Goal: Task Accomplishment & Management: Manage account settings

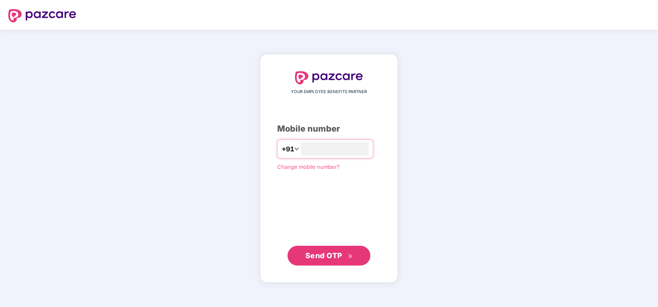
type input "**********"
click at [322, 255] on span "Send OTP" at bounding box center [323, 255] width 37 height 9
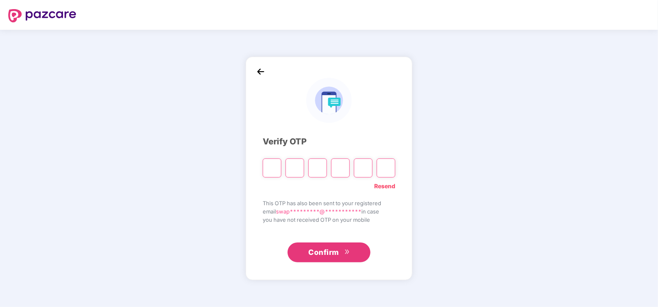
type input "*"
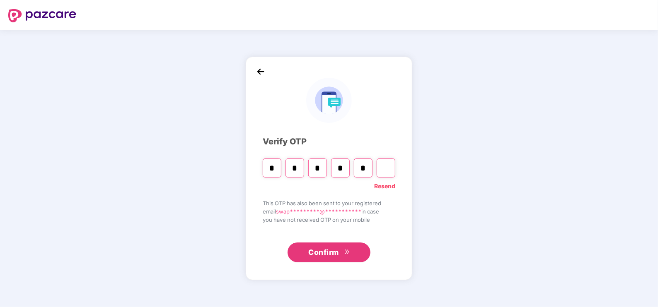
type input "*"
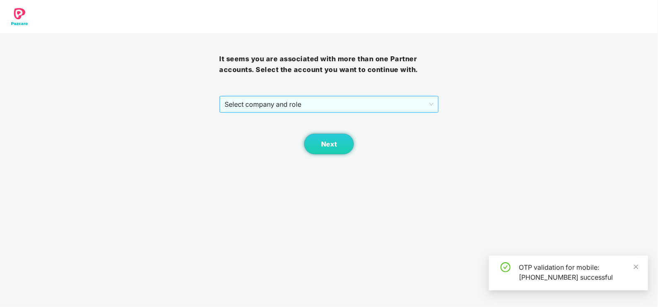
click at [258, 96] on div "Select company and role" at bounding box center [328, 104] width 219 height 17
click at [249, 110] on span "Select company and role" at bounding box center [329, 105] width 208 height 16
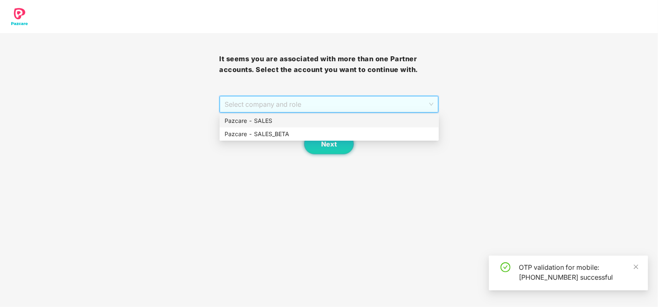
click at [247, 123] on div "Pazcare - SALES" at bounding box center [329, 120] width 209 height 9
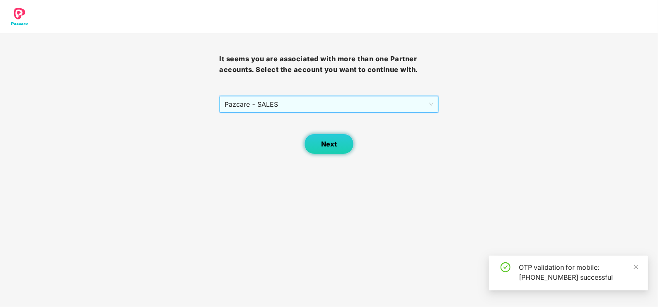
click at [315, 145] on button "Next" at bounding box center [329, 144] width 50 height 21
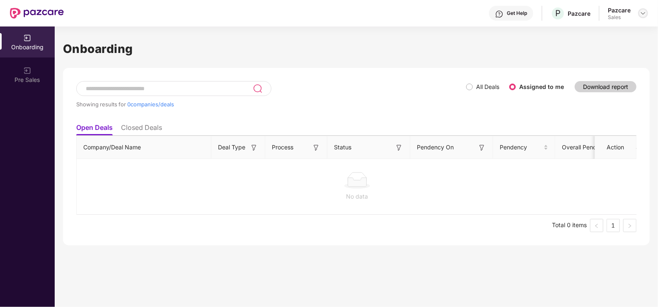
click at [645, 14] on img at bounding box center [643, 13] width 7 height 7
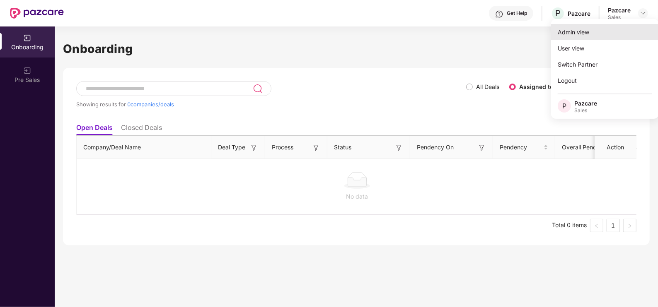
click at [599, 34] on div "Admin view" at bounding box center [605, 32] width 108 height 16
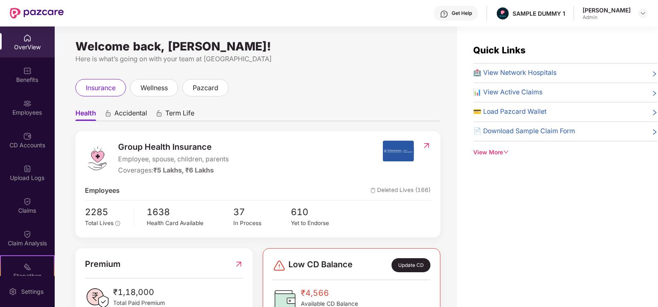
click at [472, 14] on div "Get Help" at bounding box center [462, 13] width 20 height 7
click at [546, 179] on div "Quick Links 🏥 View Network Hospitals 📊 View Active Claims 💳 Load Pazcard Wallet…" at bounding box center [557, 180] width 201 height 307
click at [500, 148] on div "View More" at bounding box center [565, 152] width 184 height 9
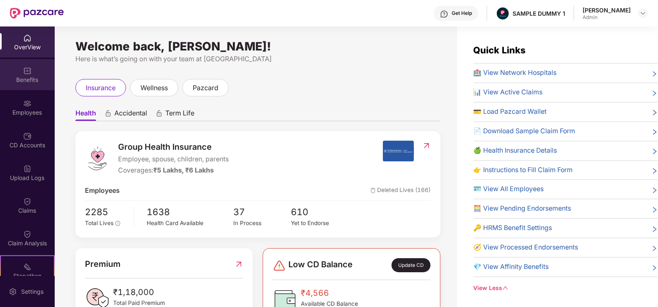
click at [23, 76] on div "Benefits" at bounding box center [27, 80] width 55 height 8
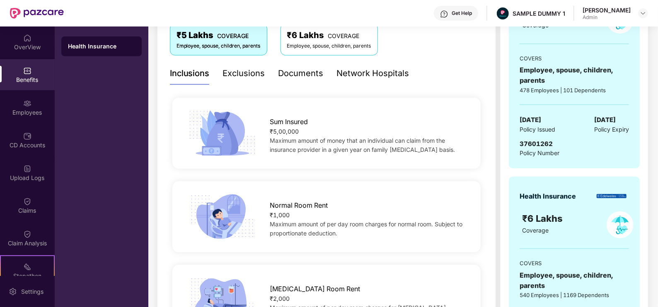
scroll to position [148, 0]
click at [251, 78] on div "Exclusions" at bounding box center [244, 72] width 42 height 13
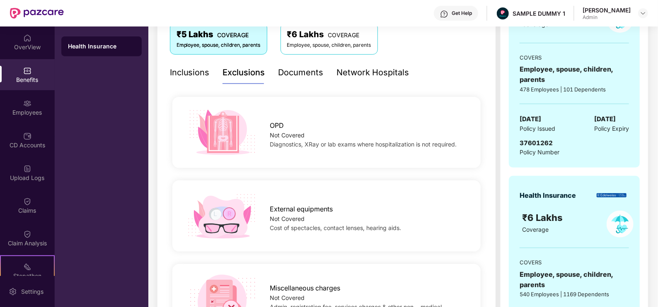
click at [293, 78] on div "Documents" at bounding box center [300, 72] width 45 height 13
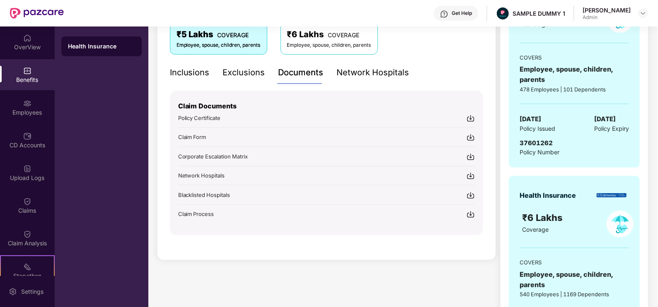
click at [356, 77] on div "Network Hospitals" at bounding box center [373, 72] width 72 height 13
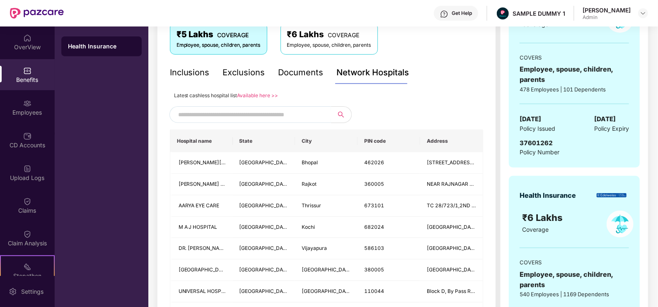
click at [265, 115] on input "text" at bounding box center [249, 115] width 142 height 12
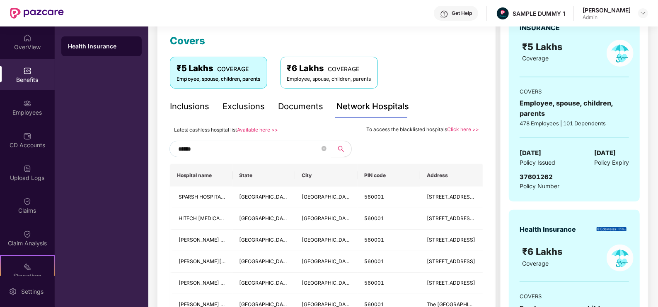
scroll to position [108, 0]
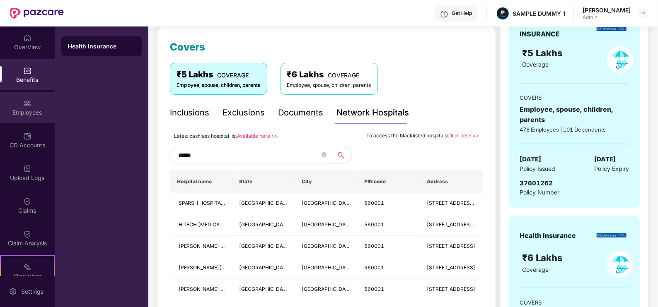
type input "******"
click at [5, 103] on div "Employees" at bounding box center [27, 107] width 55 height 31
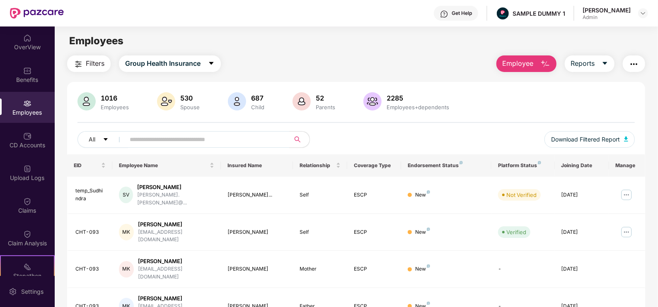
click at [524, 67] on span "Employee" at bounding box center [517, 63] width 31 height 10
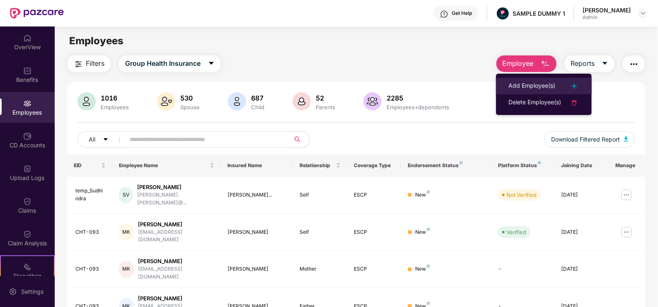
click at [525, 83] on div "Add Employee(s)" at bounding box center [531, 86] width 47 height 10
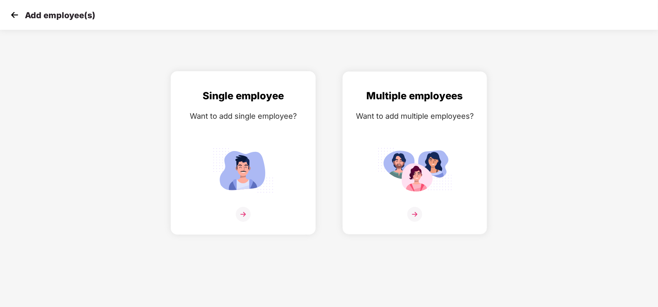
click at [259, 175] on img at bounding box center [243, 171] width 75 height 52
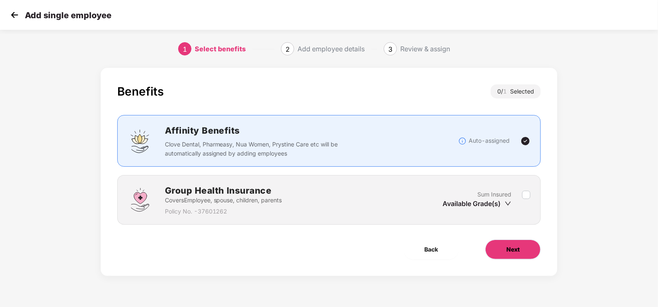
click at [512, 242] on button "Next" at bounding box center [513, 250] width 56 height 20
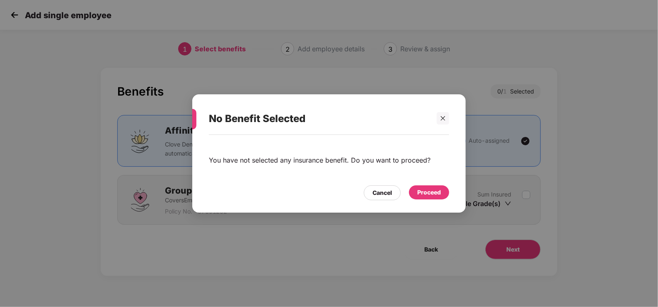
click at [421, 199] on div "Proceed" at bounding box center [429, 193] width 40 height 14
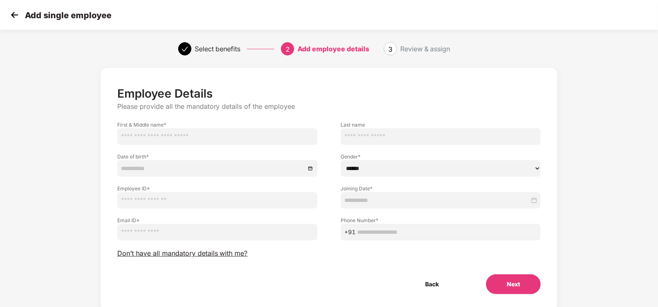
click at [11, 15] on img at bounding box center [14, 15] width 12 height 12
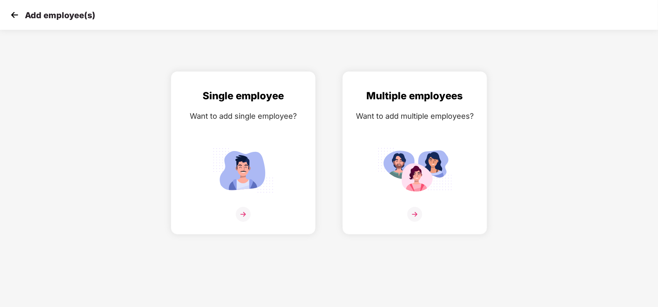
click at [11, 15] on img at bounding box center [14, 15] width 12 height 12
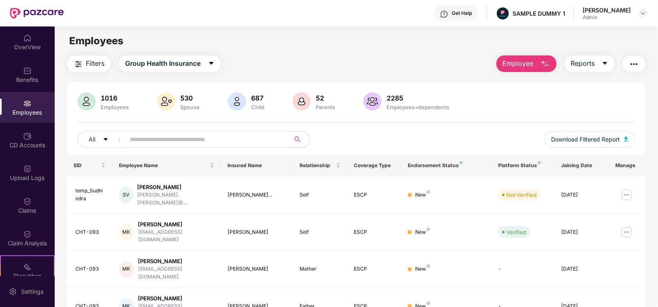
click at [517, 62] on span "Employee" at bounding box center [517, 63] width 31 height 10
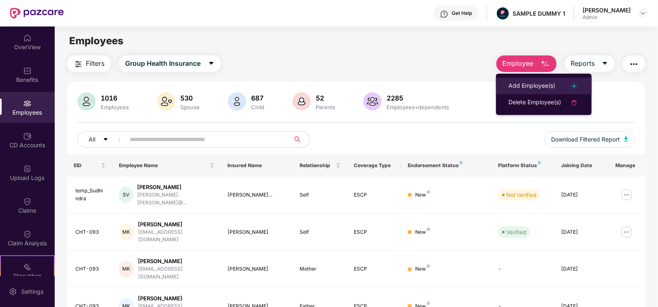
click at [522, 86] on div "Add Employee(s)" at bounding box center [531, 86] width 47 height 10
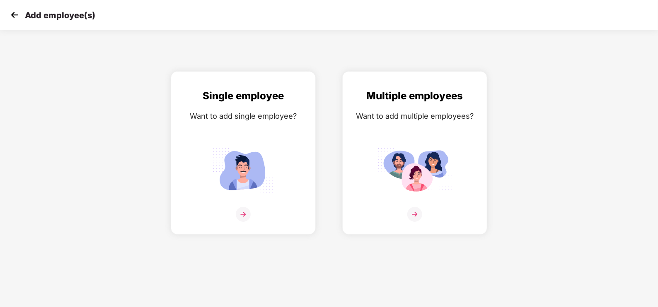
click at [12, 17] on img at bounding box center [14, 15] width 12 height 12
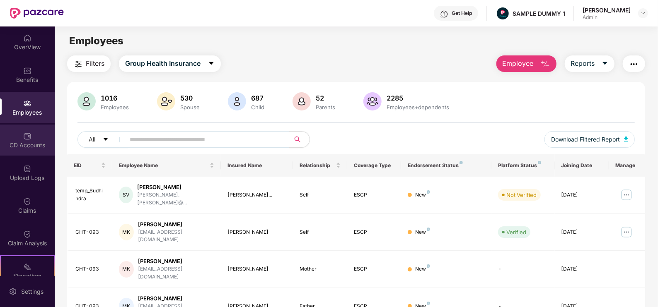
click at [42, 141] on div "CD Accounts" at bounding box center [27, 145] width 55 height 8
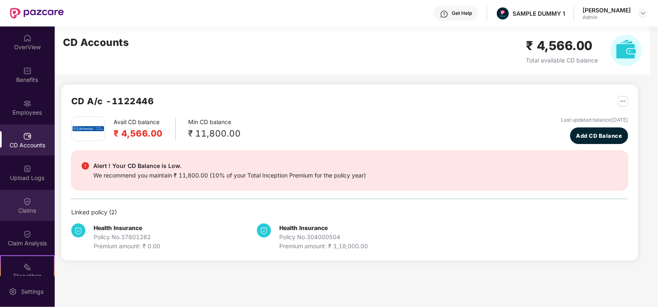
click at [15, 202] on div "Claims" at bounding box center [27, 205] width 55 height 31
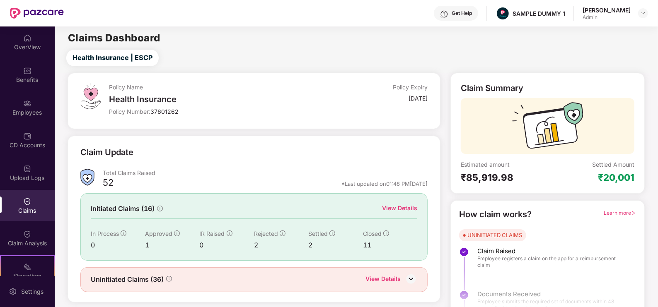
click at [403, 210] on div "View Details" at bounding box center [399, 208] width 35 height 9
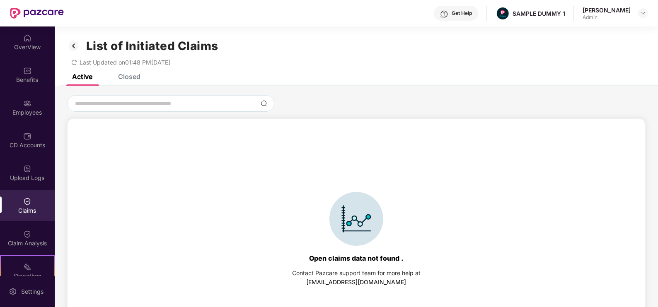
click at [123, 77] on div "Closed" at bounding box center [129, 76] width 22 height 8
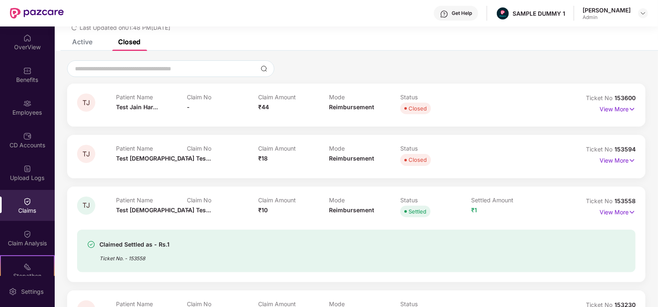
scroll to position [35, 0]
click at [626, 159] on p "View More" at bounding box center [617, 159] width 36 height 11
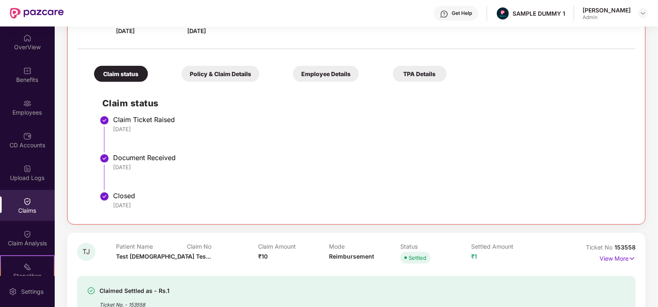
scroll to position [202, 0]
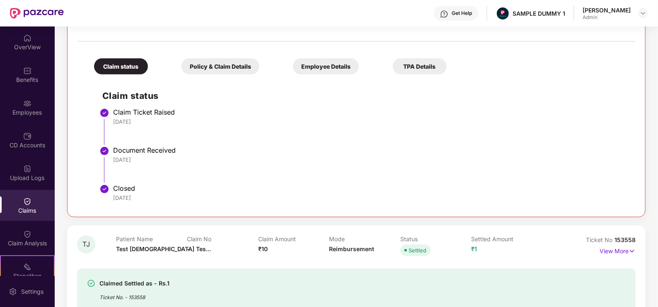
click at [211, 66] on div "Policy & Claim Details" at bounding box center [220, 66] width 78 height 16
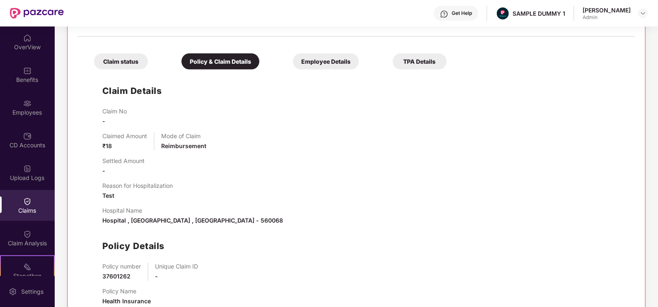
scroll to position [207, 0]
click at [316, 53] on div "Employee Details" at bounding box center [326, 61] width 66 height 16
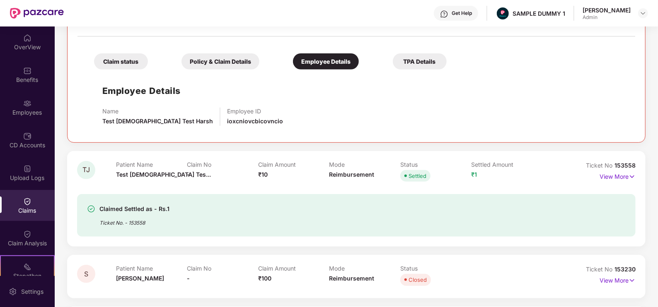
click at [419, 60] on div "TPA Details" at bounding box center [420, 61] width 54 height 16
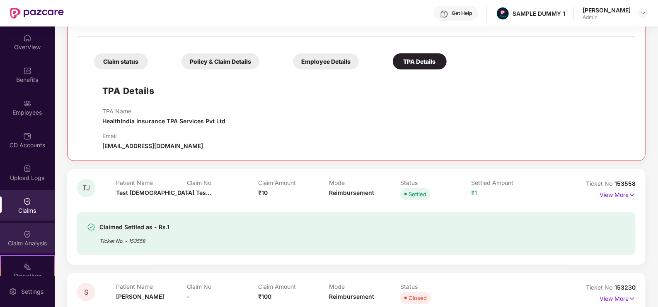
click at [30, 239] on div "Claim Analysis" at bounding box center [27, 243] width 55 height 8
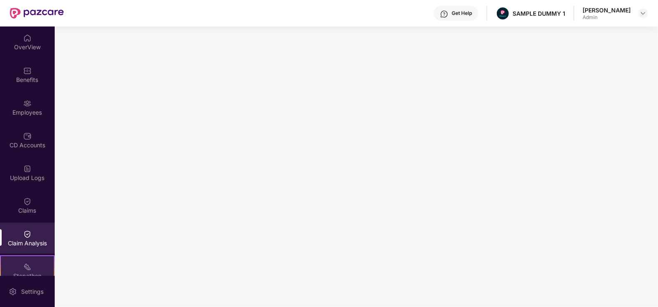
click at [31, 261] on div "Stepathon New Challenge" at bounding box center [27, 271] width 55 height 31
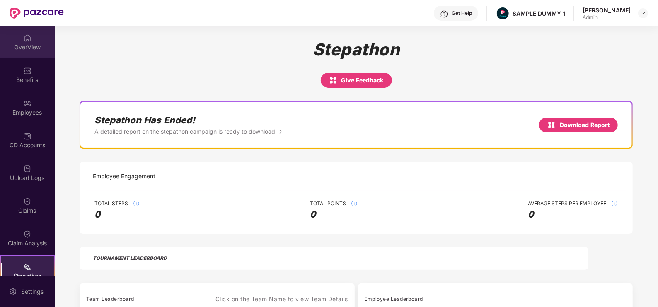
click at [28, 41] on img at bounding box center [27, 38] width 8 height 8
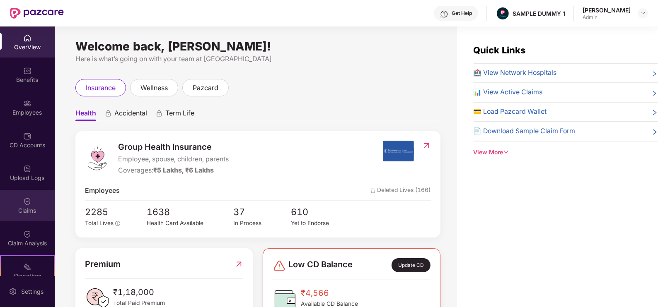
scroll to position [110, 0]
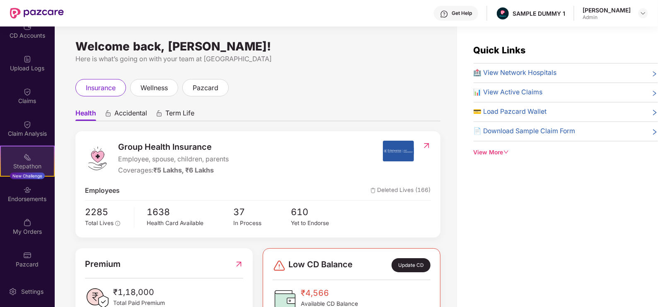
click at [32, 161] on div "Stepathon New Challenge" at bounding box center [27, 161] width 55 height 31
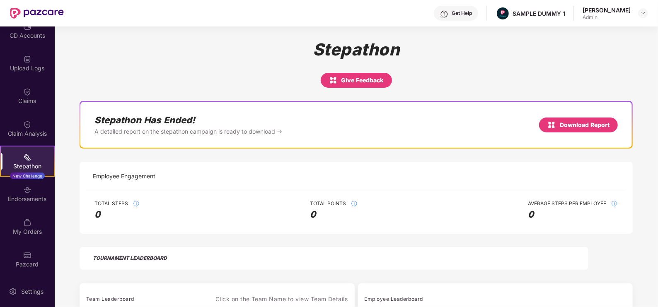
click at [422, 224] on div "Total Steps 0 Total Points 0 Average Steps Per Employee 0" at bounding box center [356, 212] width 540 height 43
